Goal: Transaction & Acquisition: Purchase product/service

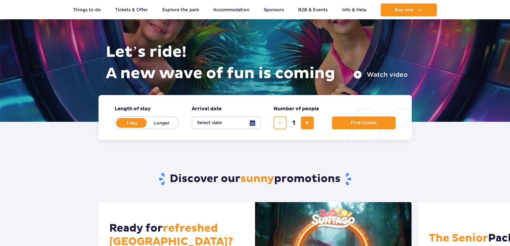
scroll to position [54, 0]
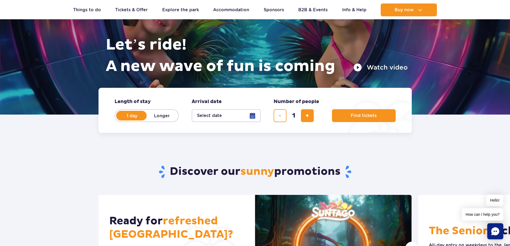
click at [218, 114] on button "Select date" at bounding box center [226, 115] width 69 height 13
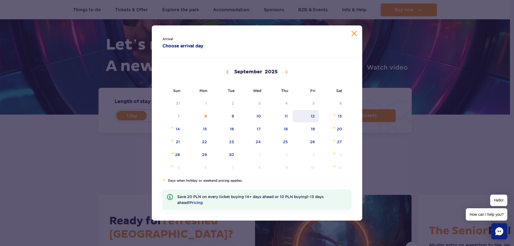
click at [316, 118] on span "12" at bounding box center [305, 116] width 27 height 12
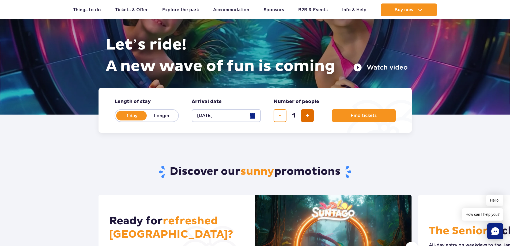
click at [306, 116] on span "add ticket" at bounding box center [307, 116] width 3 height 0
click at [307, 116] on span "add ticket" at bounding box center [307, 116] width 3 height 0
type input "4"
click at [370, 115] on span "Find tickets" at bounding box center [362, 115] width 26 height 5
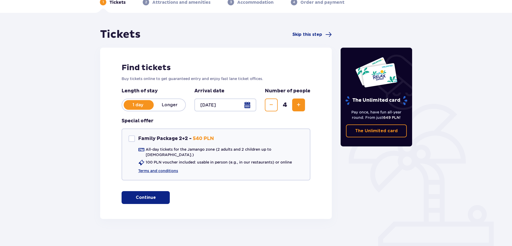
scroll to position [30, 0]
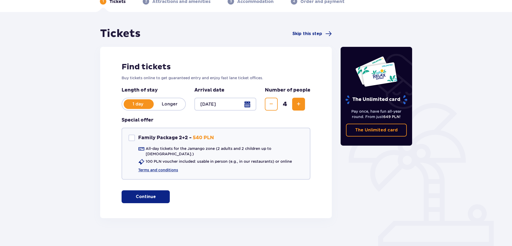
click at [161, 192] on button "Continue" at bounding box center [146, 196] width 48 height 13
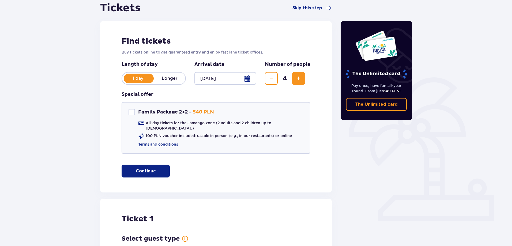
scroll to position [54, 0]
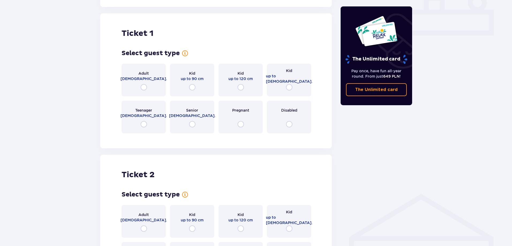
click at [146, 77] on p "18 - 65 y.o." at bounding box center [144, 78] width 47 height 5
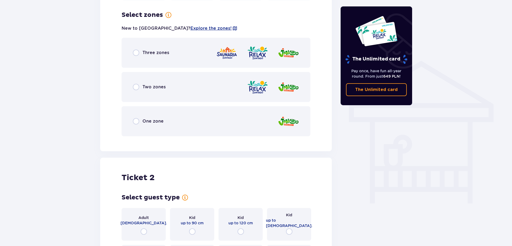
scroll to position [375, 0]
click at [206, 82] on div "Two zones" at bounding box center [216, 87] width 189 height 30
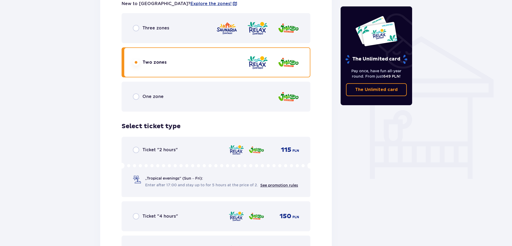
scroll to position [377, 0]
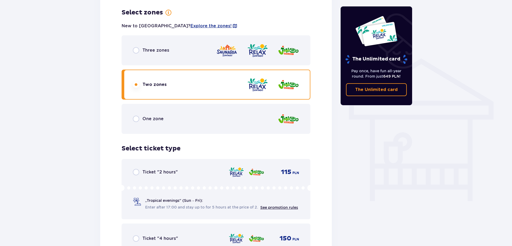
click at [142, 51] on div "Three zones" at bounding box center [216, 50] width 189 height 30
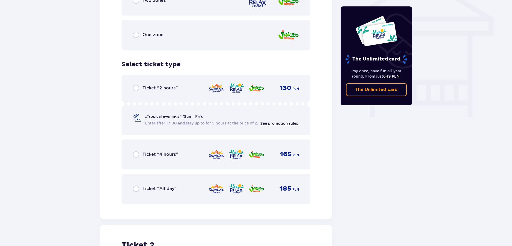
scroll to position [484, 0]
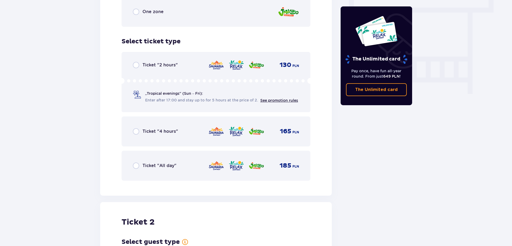
click at [177, 163] on div "Ticket "All day" 185 PLN" at bounding box center [216, 165] width 166 height 11
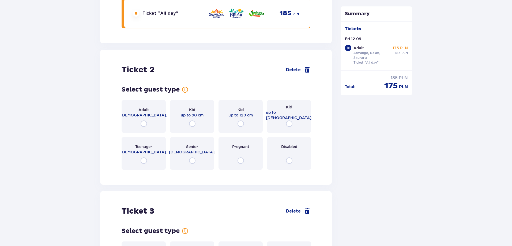
scroll to position [649, 0]
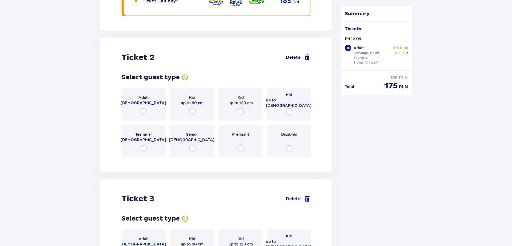
click at [151, 100] on p "18 - 65 y.o." at bounding box center [144, 102] width 47 height 5
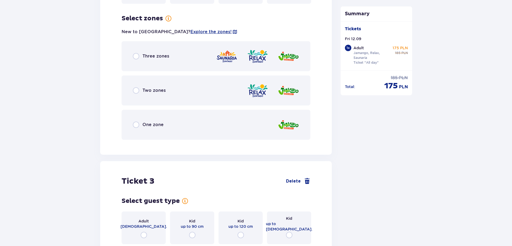
scroll to position [806, 0]
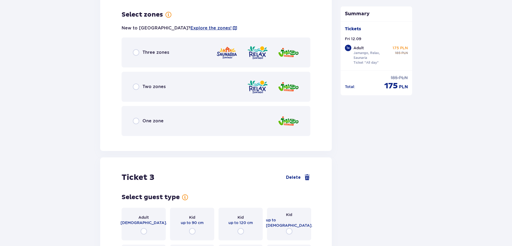
click at [170, 50] on div "Three zones" at bounding box center [216, 53] width 189 height 30
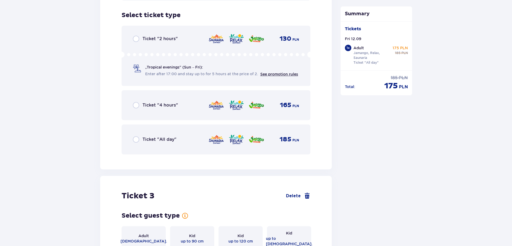
scroll to position [942, 0]
click at [164, 136] on p "Ticket "All day"" at bounding box center [160, 139] width 34 height 6
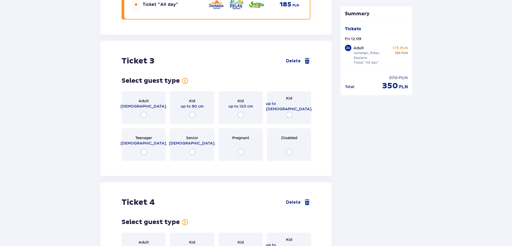
scroll to position [1107, 0]
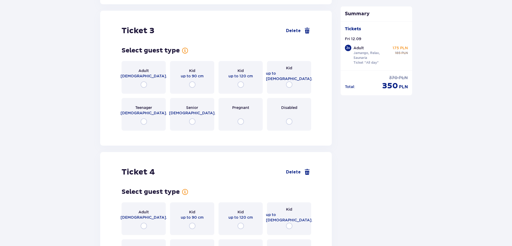
click at [154, 78] on div "Adult 18 - 65 y.o." at bounding box center [144, 77] width 44 height 33
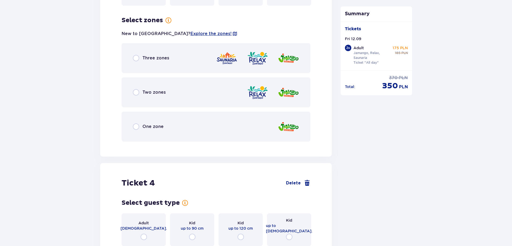
scroll to position [1238, 0]
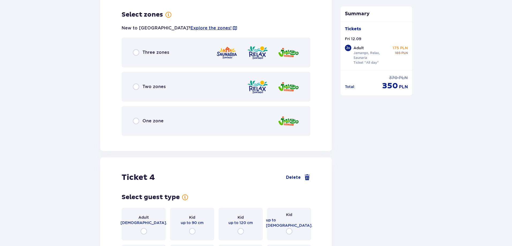
click at [188, 49] on div "Three zones" at bounding box center [216, 53] width 189 height 30
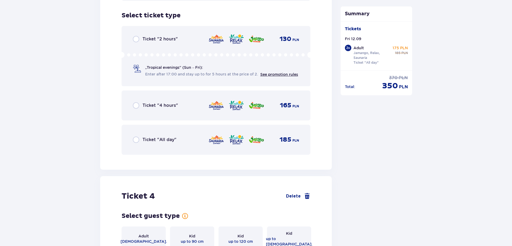
scroll to position [1374, 0]
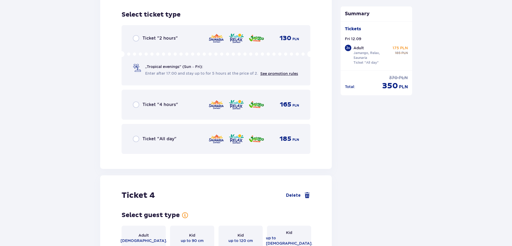
click at [165, 133] on div "Ticket "All day" 185 PLN" at bounding box center [216, 138] width 166 height 11
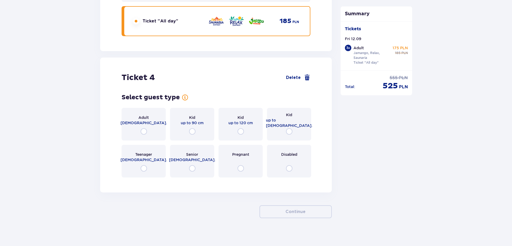
click at [145, 108] on div "Adult 18 - 65 y.o." at bounding box center [144, 124] width 44 height 33
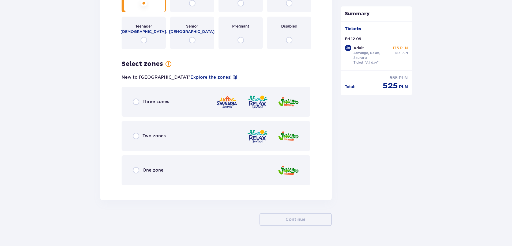
scroll to position [1628, 0]
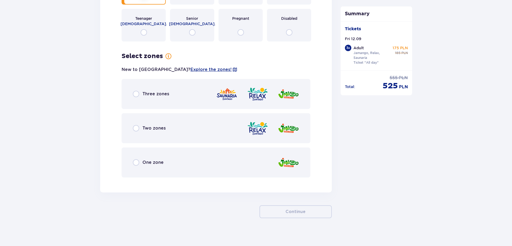
click at [164, 91] on p "Three zones" at bounding box center [156, 94] width 27 height 6
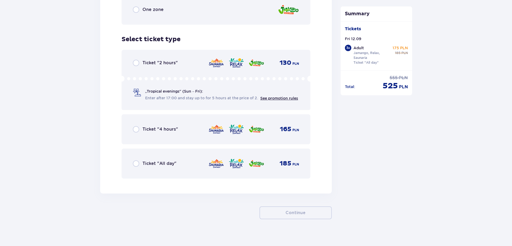
scroll to position [1782, 0]
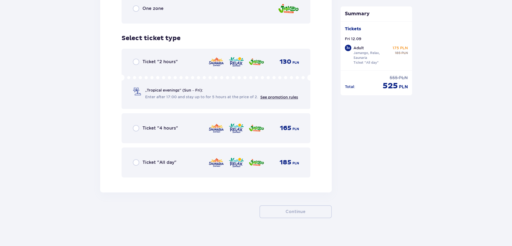
click at [166, 160] on p "Ticket "All day"" at bounding box center [160, 163] width 34 height 6
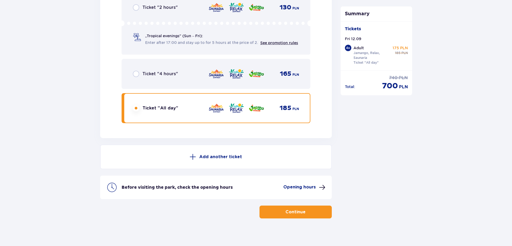
scroll to position [1836, 0]
click at [288, 210] on p "Continue" at bounding box center [296, 212] width 20 height 6
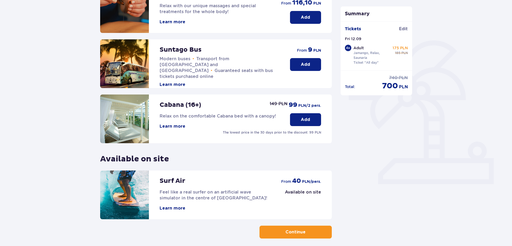
scroll to position [117, 0]
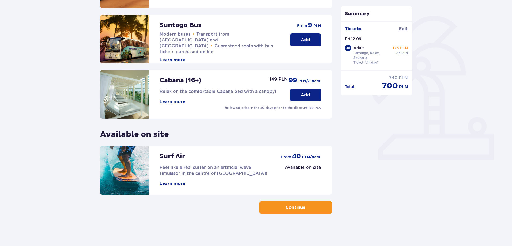
click at [284, 204] on button "Continue" at bounding box center [296, 207] width 72 height 13
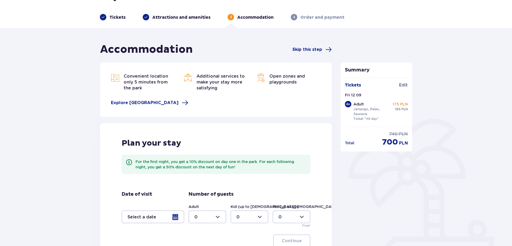
scroll to position [80, 0]
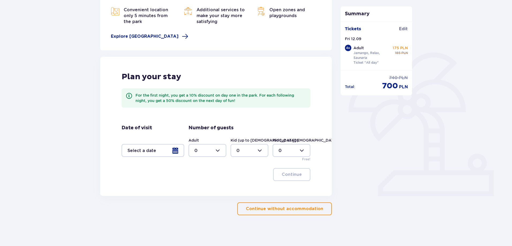
click at [302, 209] on p "Continue without accommodation" at bounding box center [284, 209] width 77 height 6
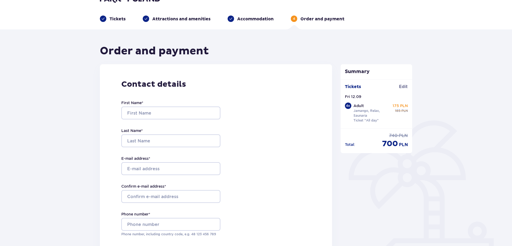
scroll to position [27, 0]
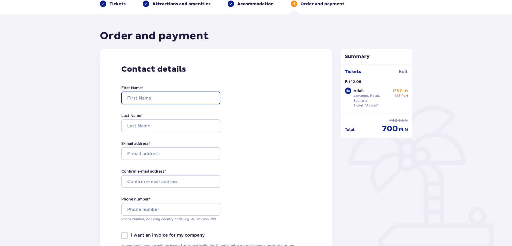
click at [171, 95] on input "First Name *" at bounding box center [170, 98] width 99 height 13
type input "Aurimas"
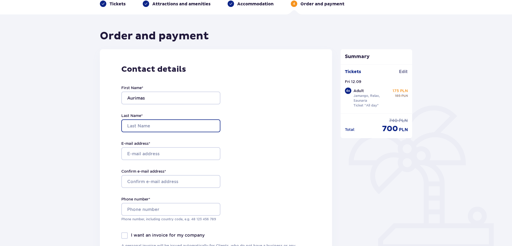
click at [141, 123] on input "Last Name *" at bounding box center [170, 125] width 99 height 13
type input "Stonkus"
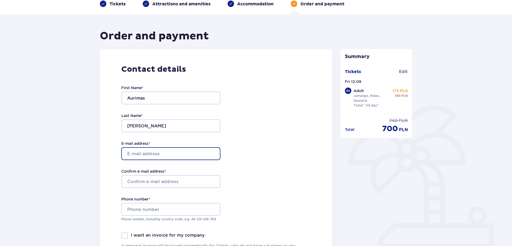
click at [133, 152] on input "E-mail address *" at bounding box center [170, 153] width 99 height 13
type input "[EMAIL_ADDRESS][DOMAIN_NAME]"
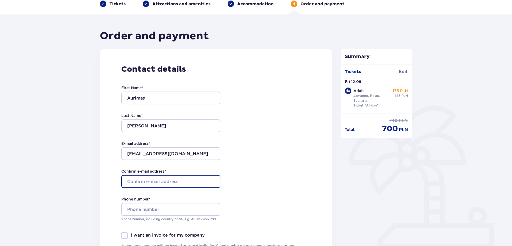
click at [133, 178] on input "Confirm e-mail address *" at bounding box center [170, 181] width 99 height 13
type input "[EMAIL_ADDRESS][DOMAIN_NAME]"
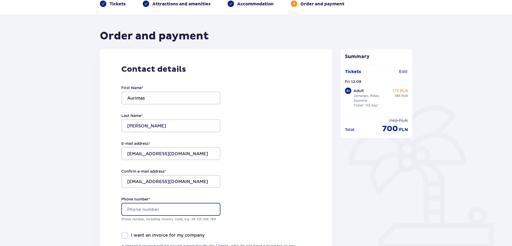
click at [160, 208] on input "Phone number *" at bounding box center [170, 209] width 99 height 13
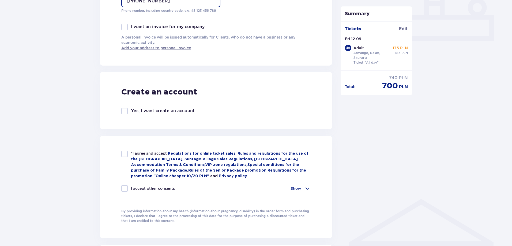
scroll to position [268, 0]
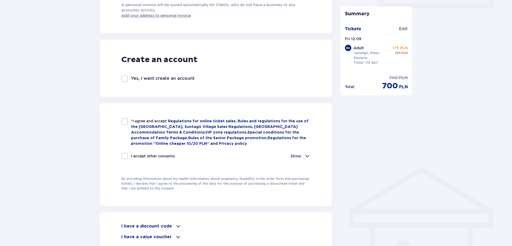
type input "+37060515271"
click at [125, 122] on div at bounding box center [124, 121] width 6 height 6
checkbox input "true"
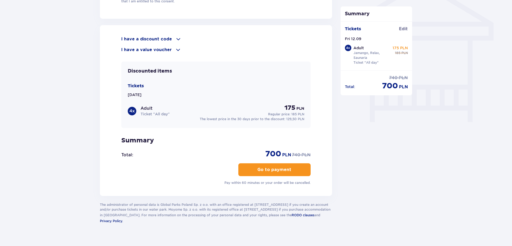
scroll to position [456, 0]
click at [267, 164] on button "Go to payment" at bounding box center [274, 169] width 72 height 13
